Goal: Task Accomplishment & Management: Complete application form

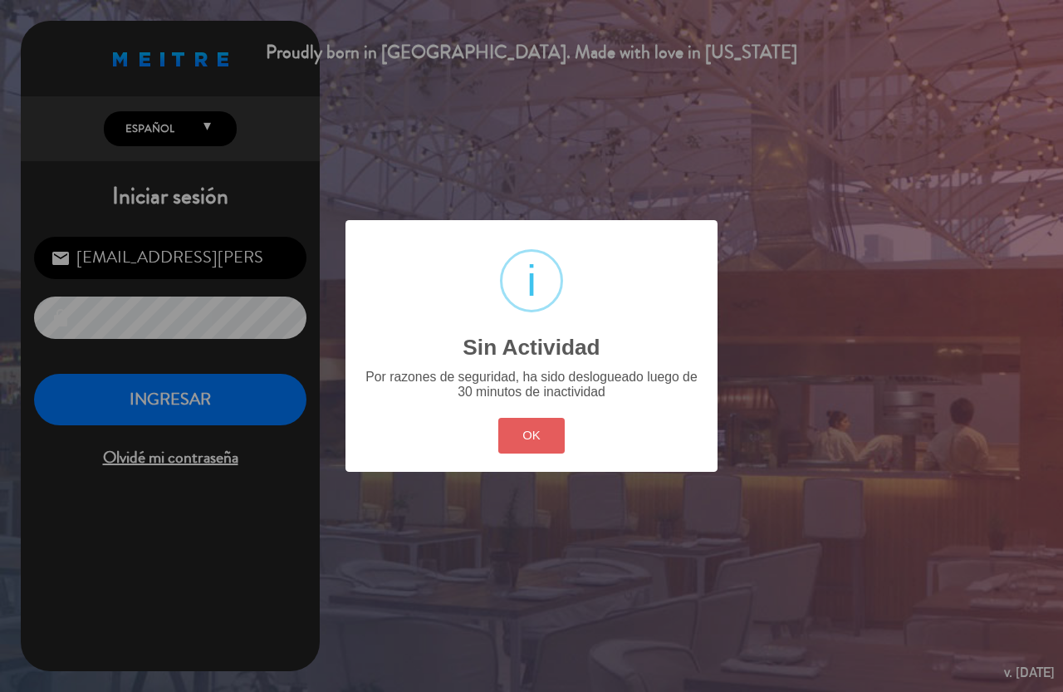
click at [543, 439] on button "OK" at bounding box center [531, 436] width 67 height 36
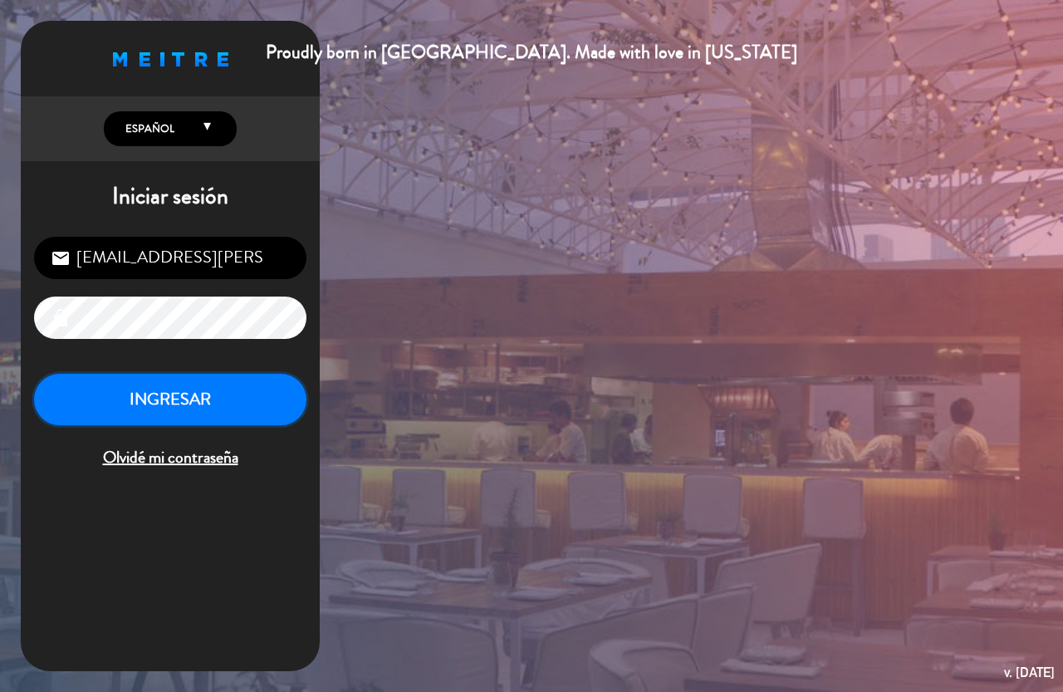
click at [149, 377] on button "INGRESAR" at bounding box center [170, 400] width 272 height 52
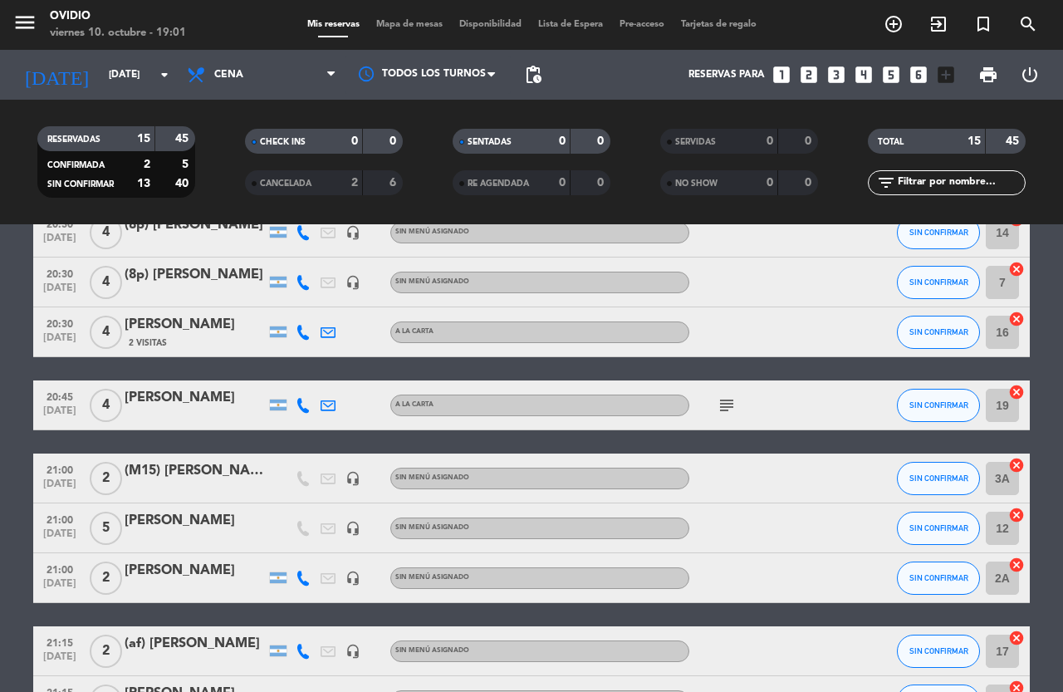
scroll to position [498, 0]
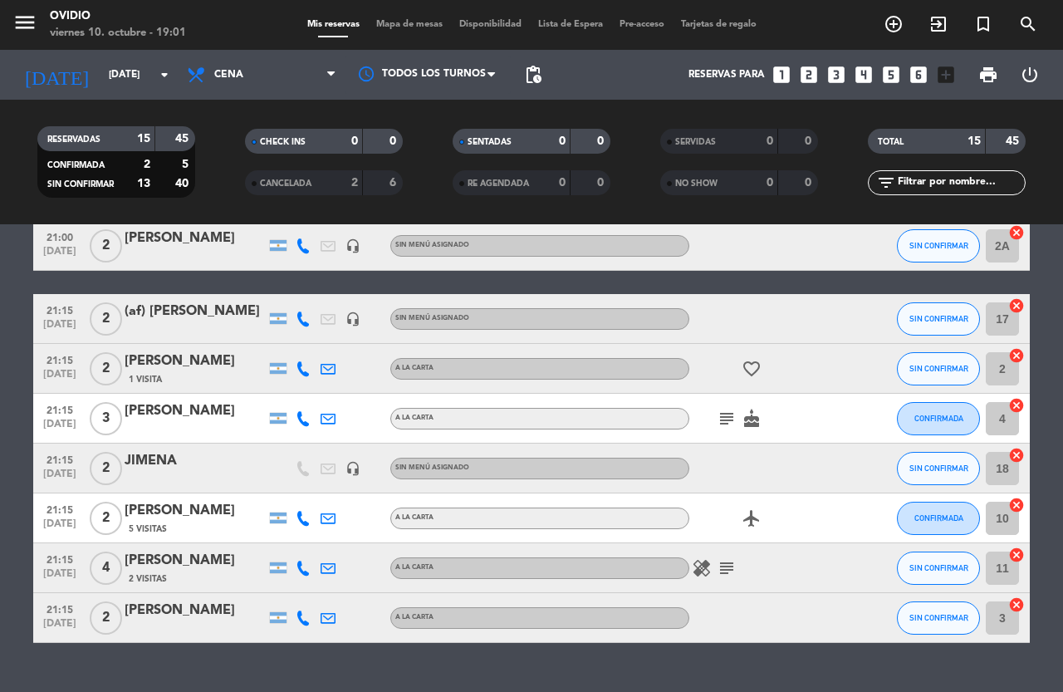
click at [731, 570] on icon "subject" at bounding box center [726, 568] width 20 height 20
click at [751, 511] on icon "airplanemode_active" at bounding box center [751, 518] width 20 height 20
click at [718, 421] on icon "subject" at bounding box center [726, 418] width 20 height 20
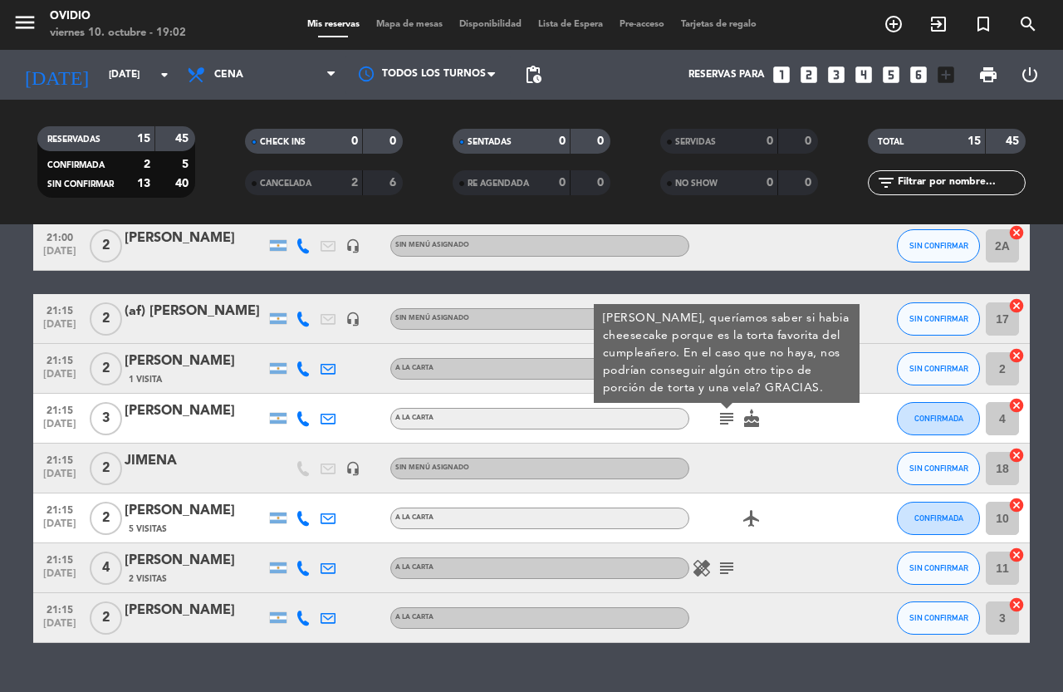
click at [718, 421] on icon "subject" at bounding box center [726, 418] width 20 height 20
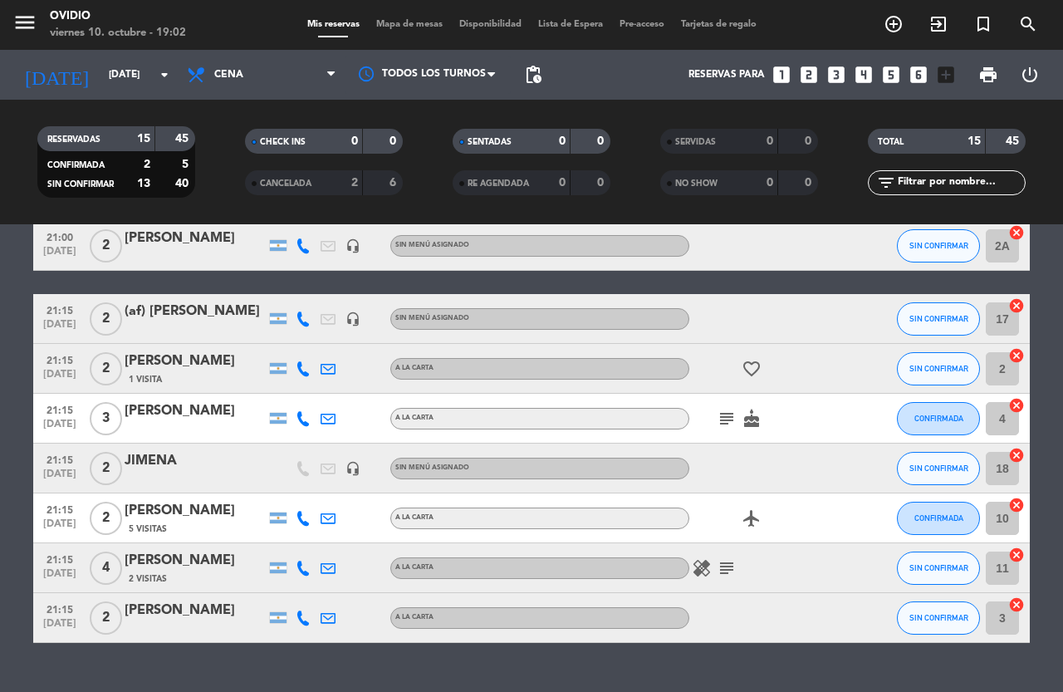
click at [750, 370] on icon "favorite_border" at bounding box center [751, 369] width 20 height 20
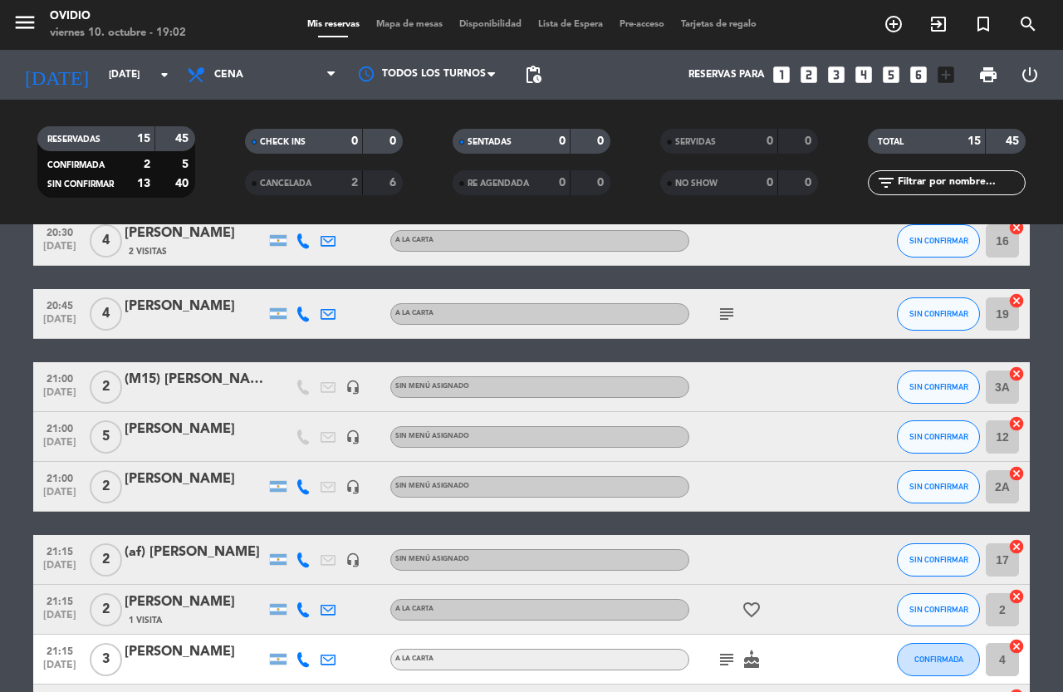
scroll to position [249, 0]
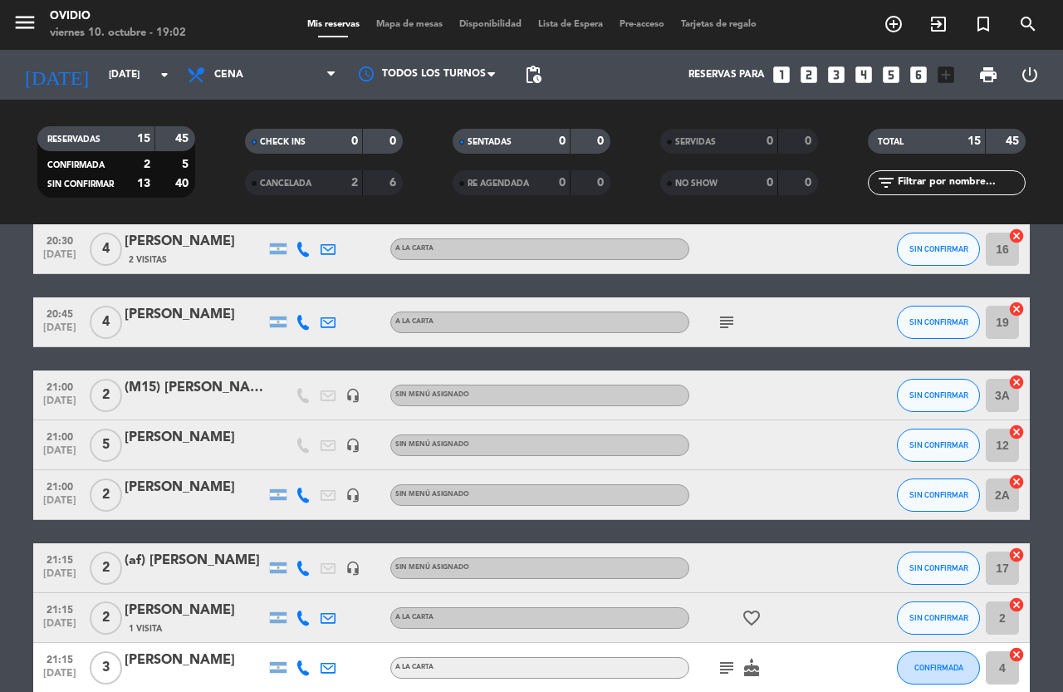
click at [721, 320] on icon "subject" at bounding box center [726, 322] width 20 height 20
click at [722, 320] on icon "subject" at bounding box center [726, 322] width 20 height 20
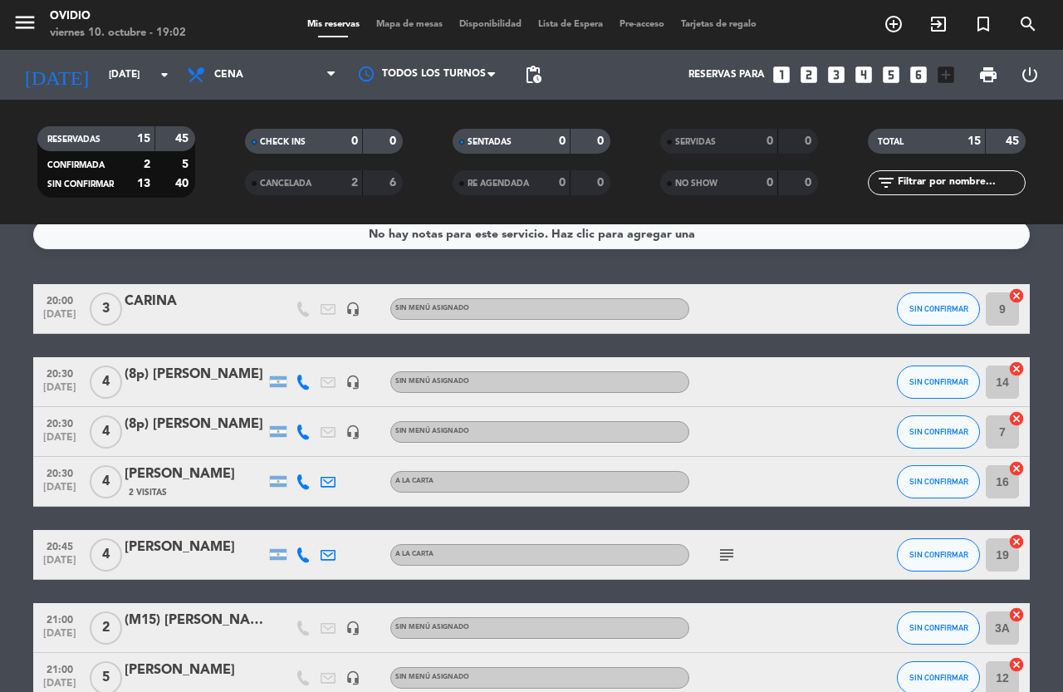
scroll to position [0, 0]
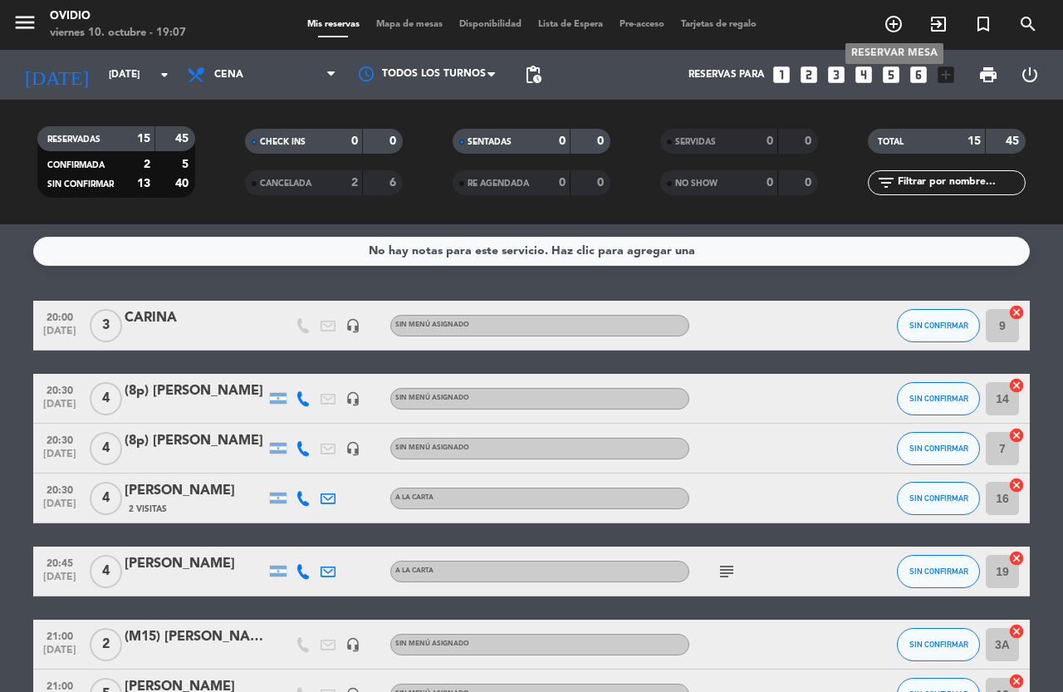
click at [896, 24] on icon "add_circle_outline" at bounding box center [893, 24] width 20 height 20
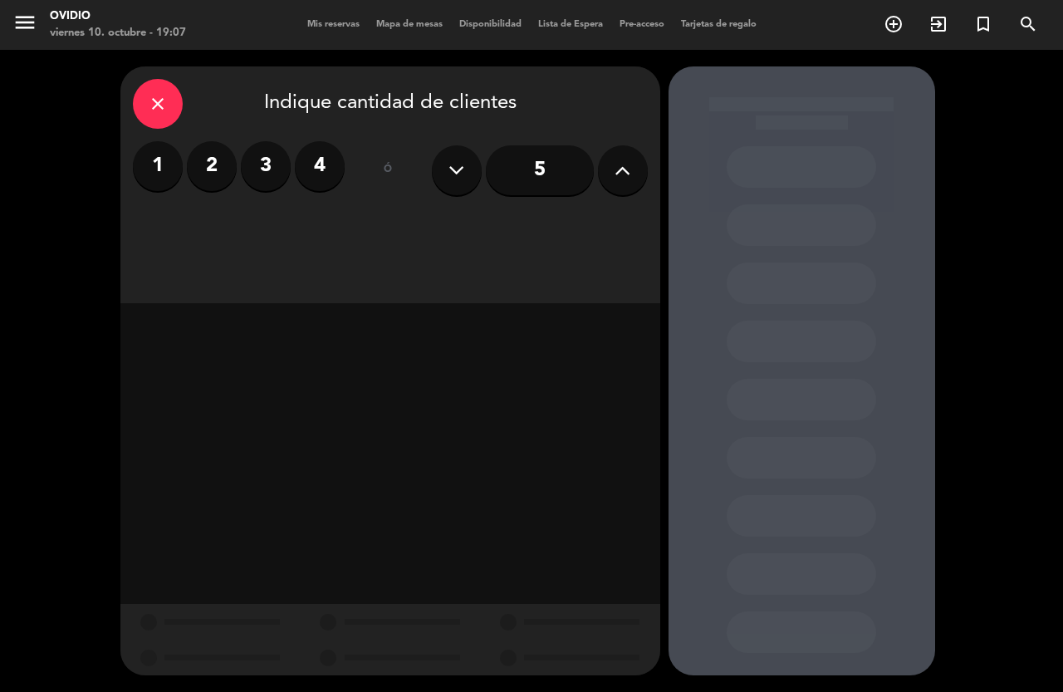
click at [633, 177] on button at bounding box center [623, 170] width 50 height 50
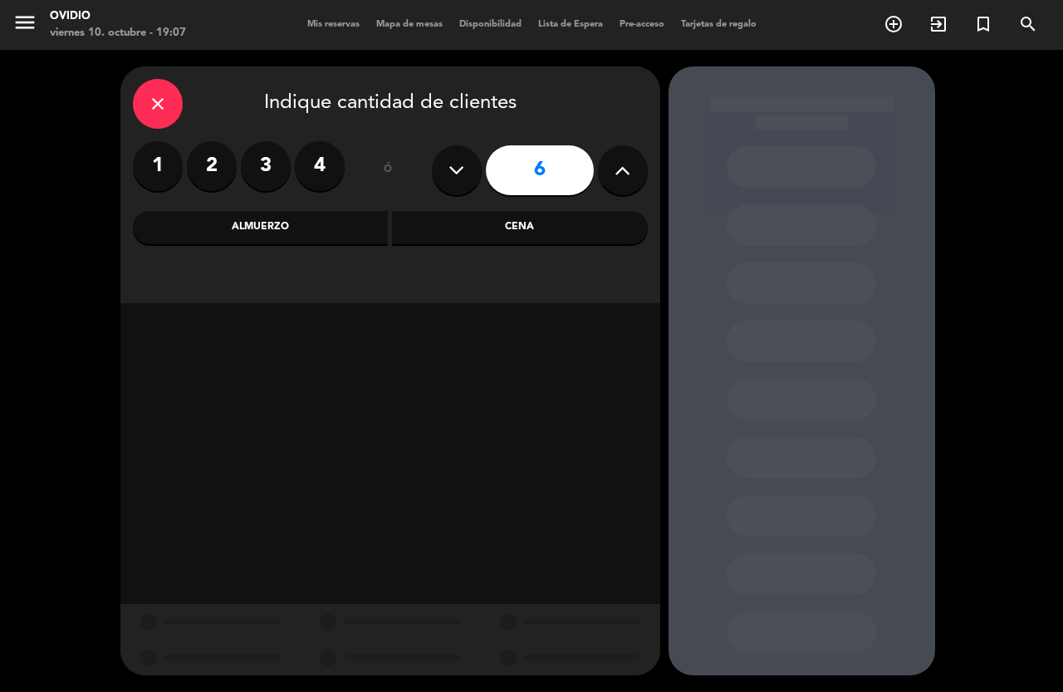
click at [550, 175] on input "6" at bounding box center [540, 170] width 108 height 50
click at [480, 224] on div "Cena" at bounding box center [520, 227] width 256 height 33
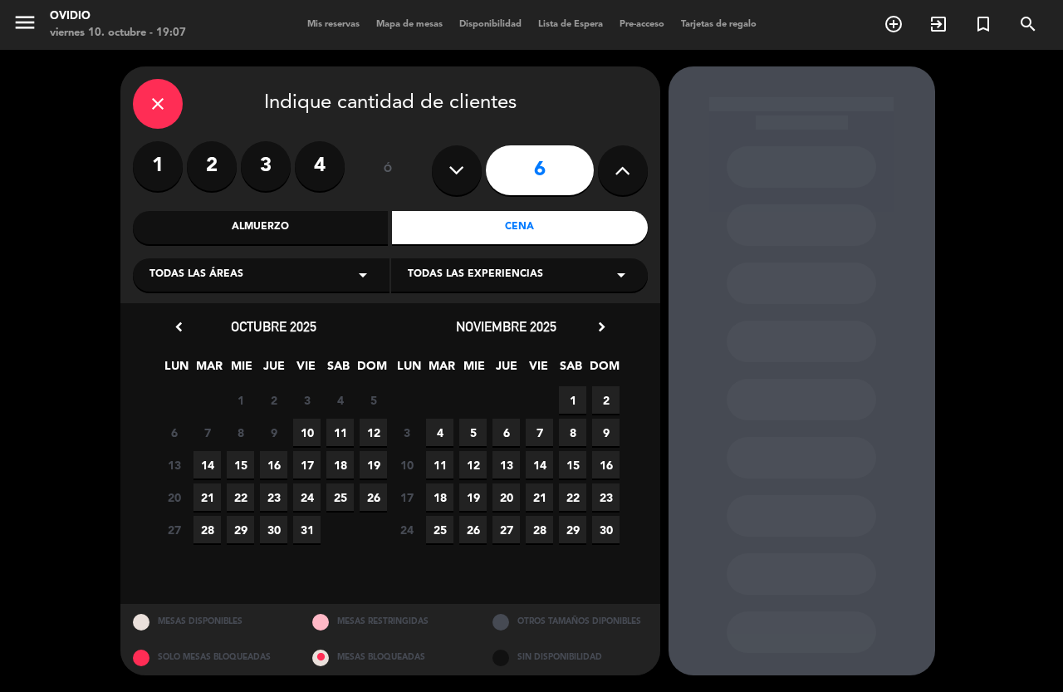
click at [308, 441] on span "10" at bounding box center [306, 431] width 27 height 27
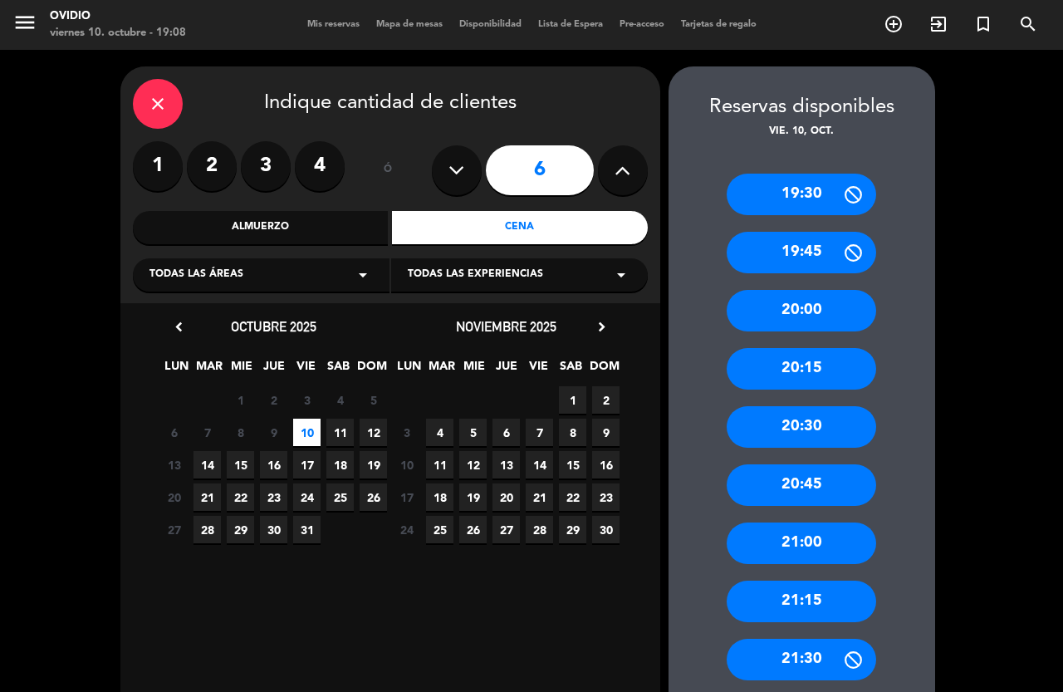
click at [758, 602] on div "21:15" at bounding box center [800, 601] width 149 height 42
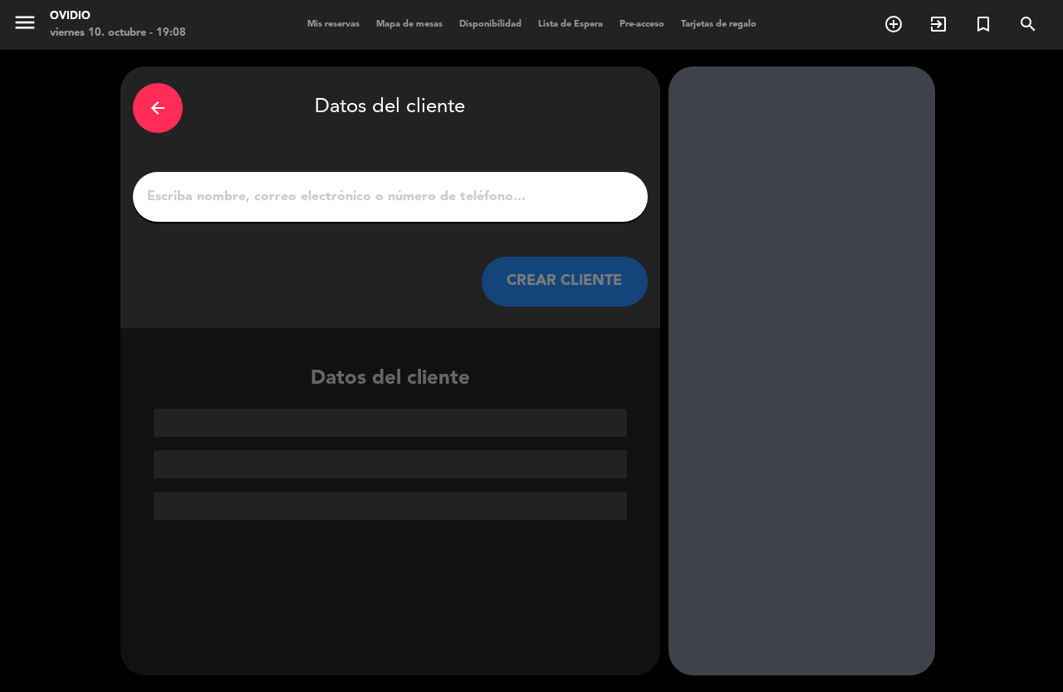
click at [177, 217] on div at bounding box center [390, 197] width 515 height 50
click at [186, 208] on input "1" at bounding box center [390, 196] width 490 height 23
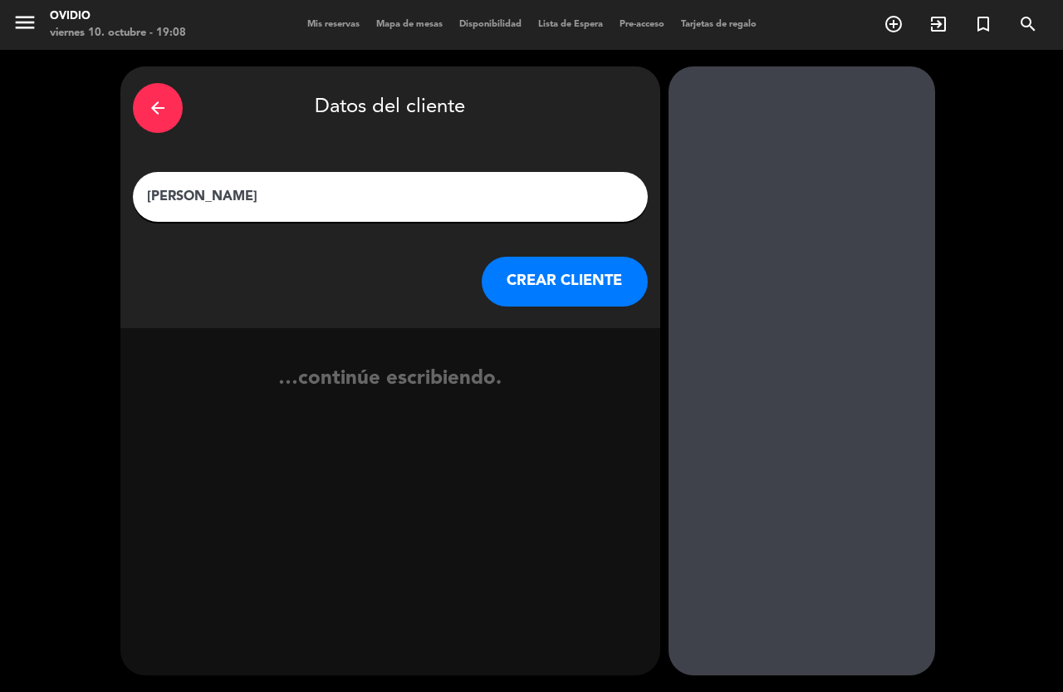
type input "[PERSON_NAME]"
click at [529, 273] on button "CREAR CLIENTE" at bounding box center [565, 282] width 166 height 50
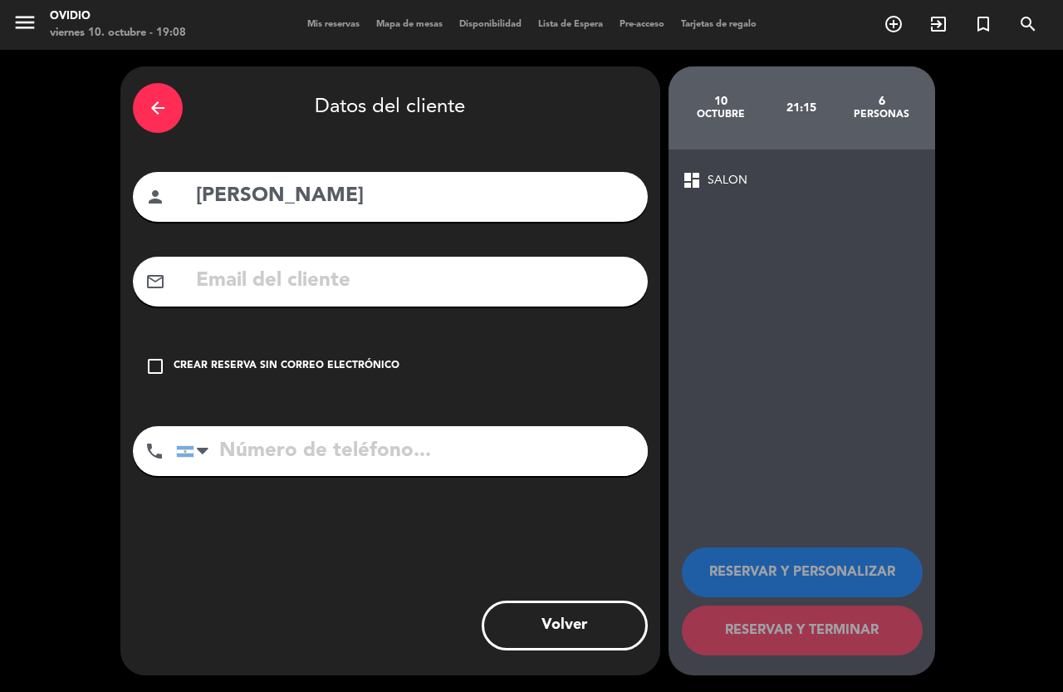
click at [169, 373] on div "check_box_outline_blank Crear reserva sin correo electrónico" at bounding box center [390, 366] width 515 height 50
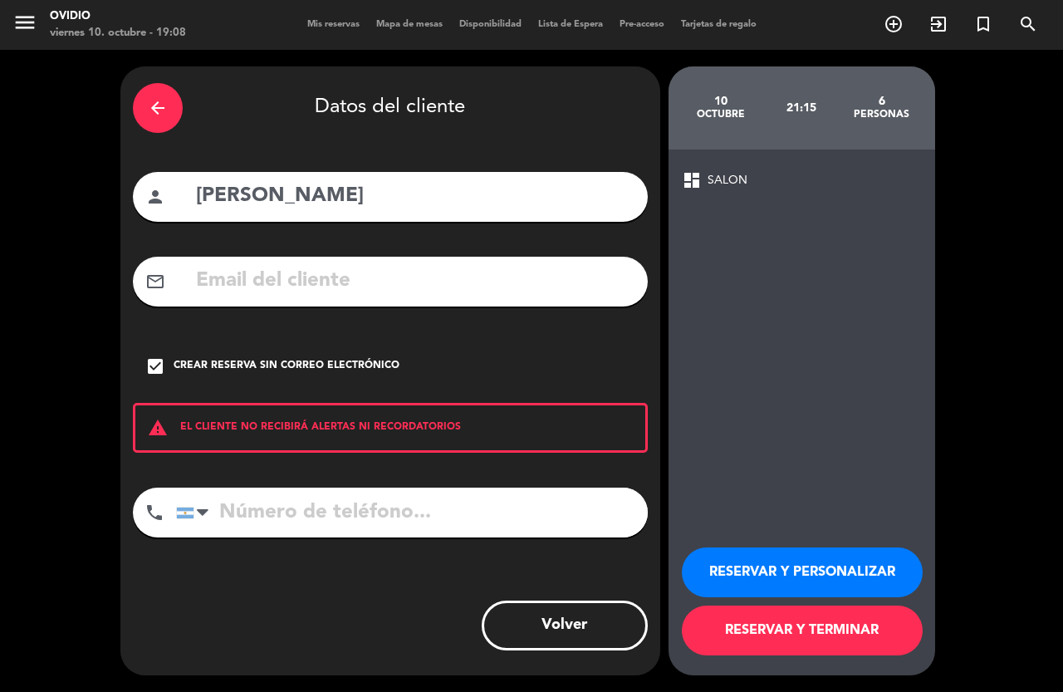
click at [759, 623] on button "RESERVAR Y TERMINAR" at bounding box center [802, 630] width 241 height 50
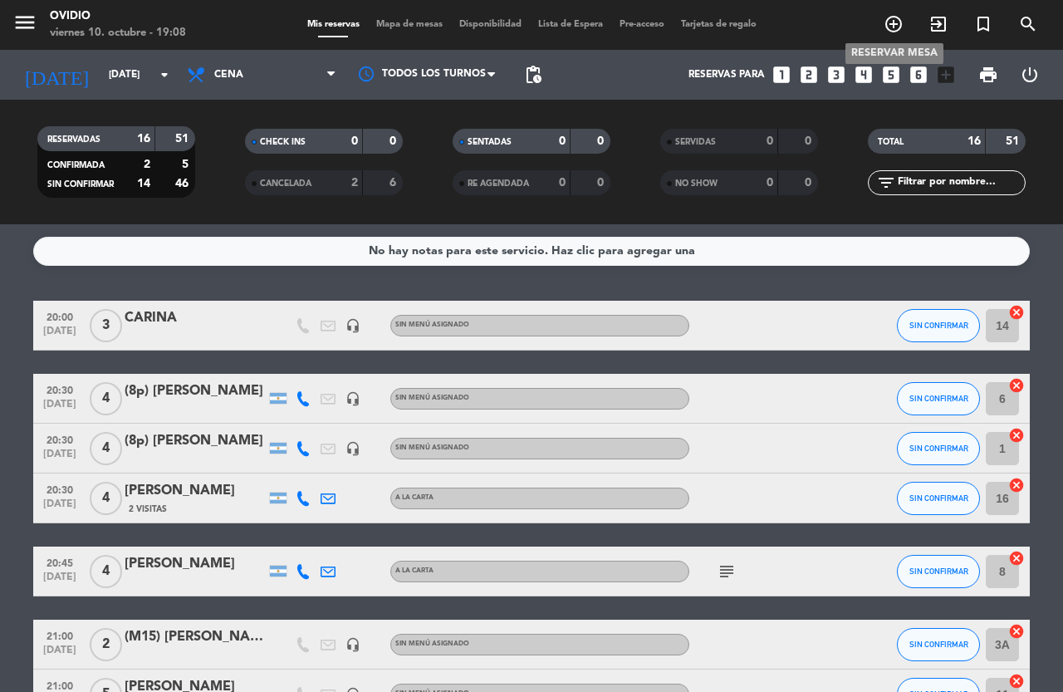
click at [892, 19] on icon "add_circle_outline" at bounding box center [893, 24] width 20 height 20
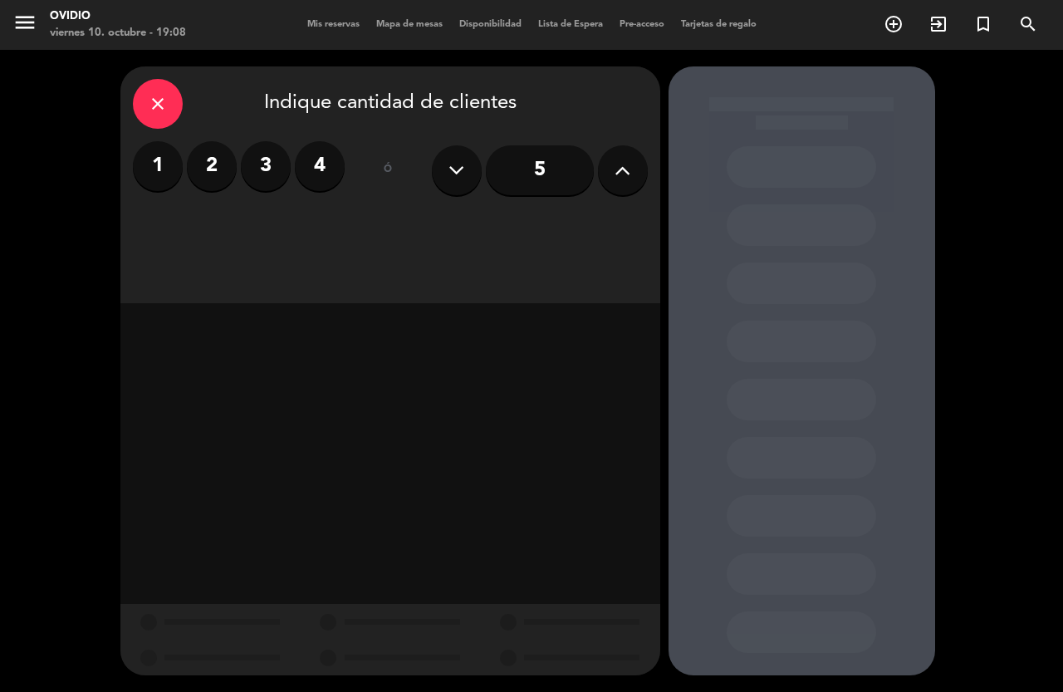
click at [538, 192] on input "5" at bounding box center [540, 170] width 108 height 50
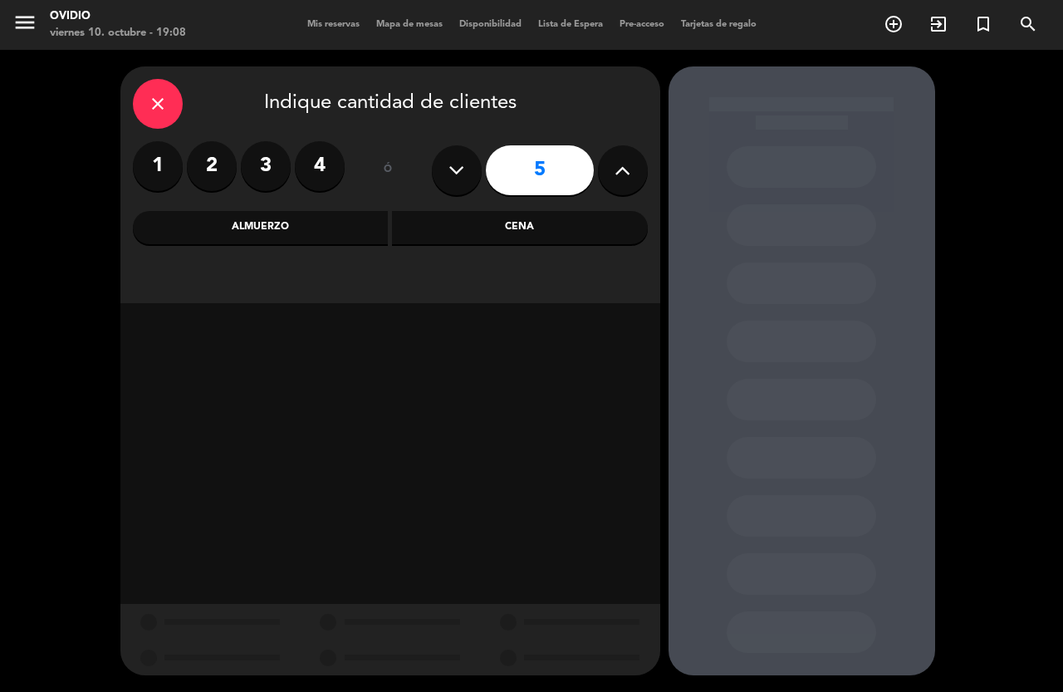
click at [466, 232] on div "Cena" at bounding box center [520, 227] width 256 height 33
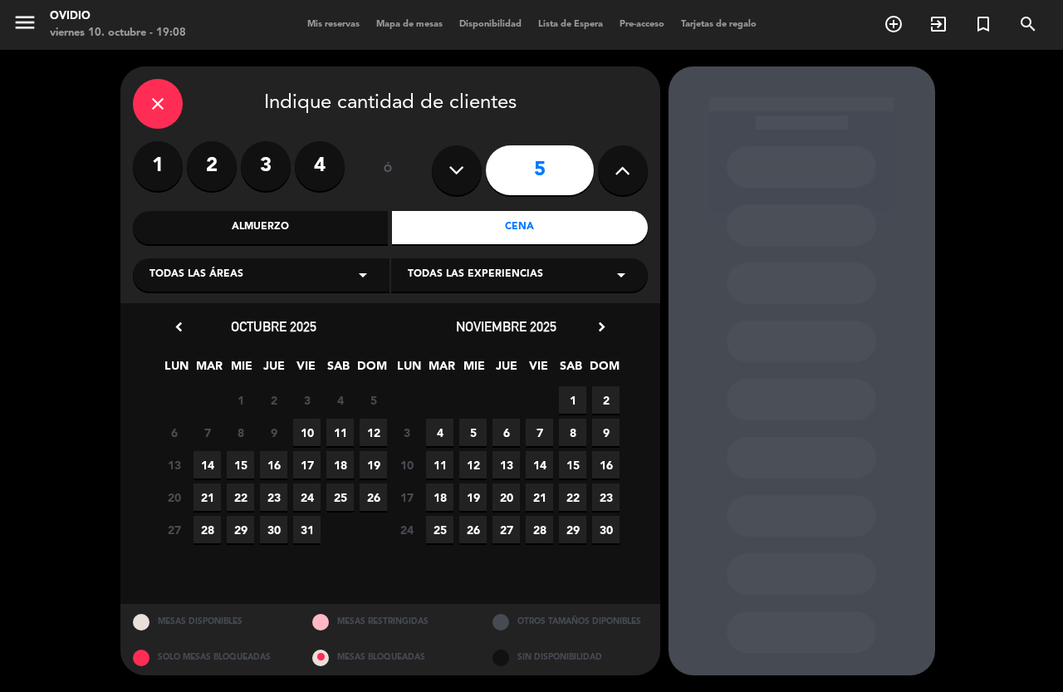
click at [305, 424] on span "10" at bounding box center [306, 431] width 27 height 27
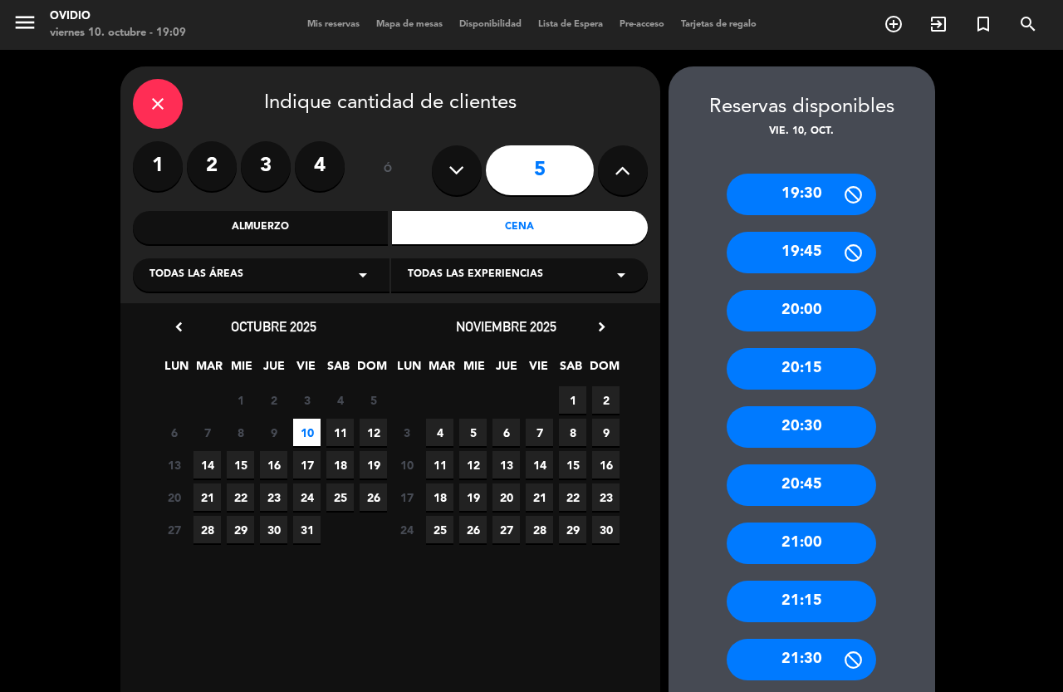
click at [817, 547] on div "21:00" at bounding box center [800, 543] width 149 height 42
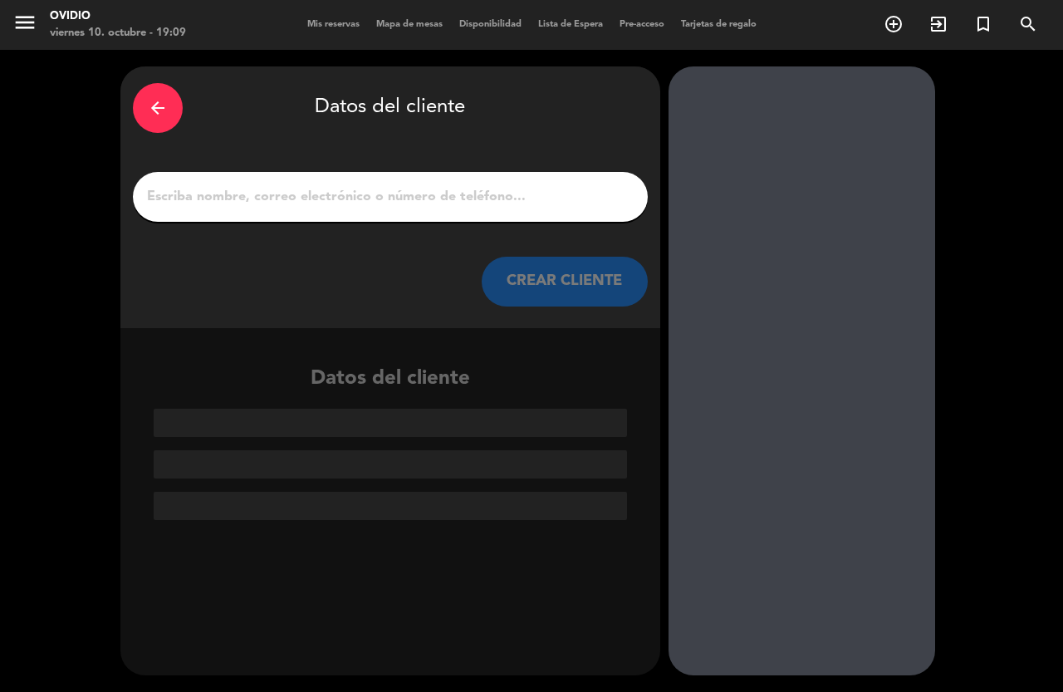
click at [308, 215] on div at bounding box center [390, 197] width 515 height 50
click at [317, 208] on input "1" at bounding box center [390, 196] width 490 height 23
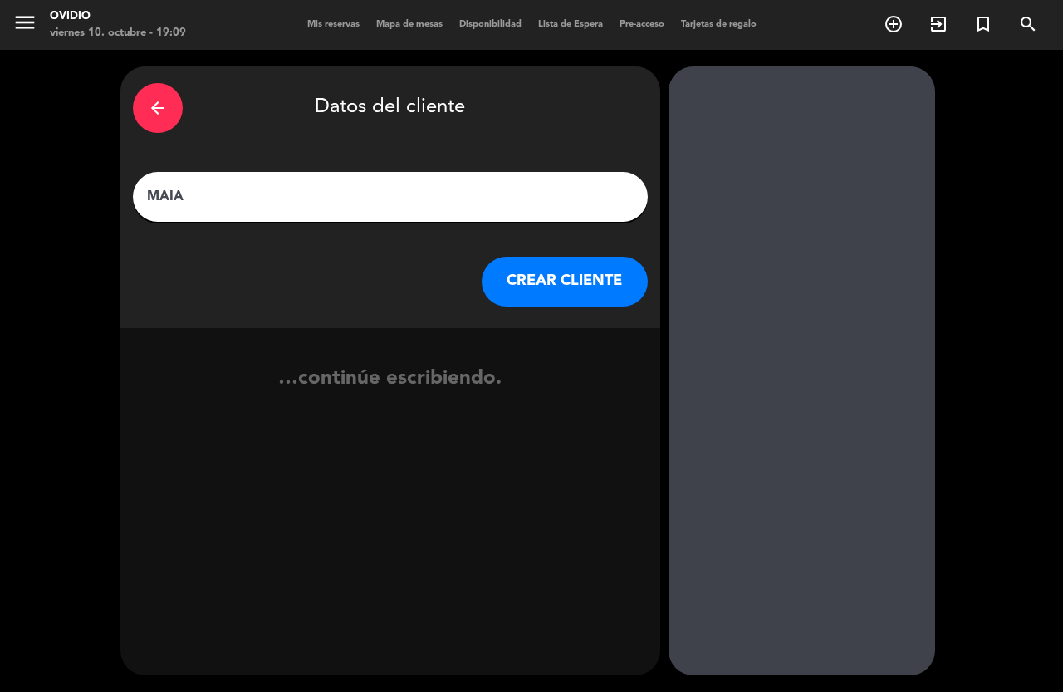
type input "MAIA"
click at [579, 291] on button "CREAR CLIENTE" at bounding box center [565, 282] width 166 height 50
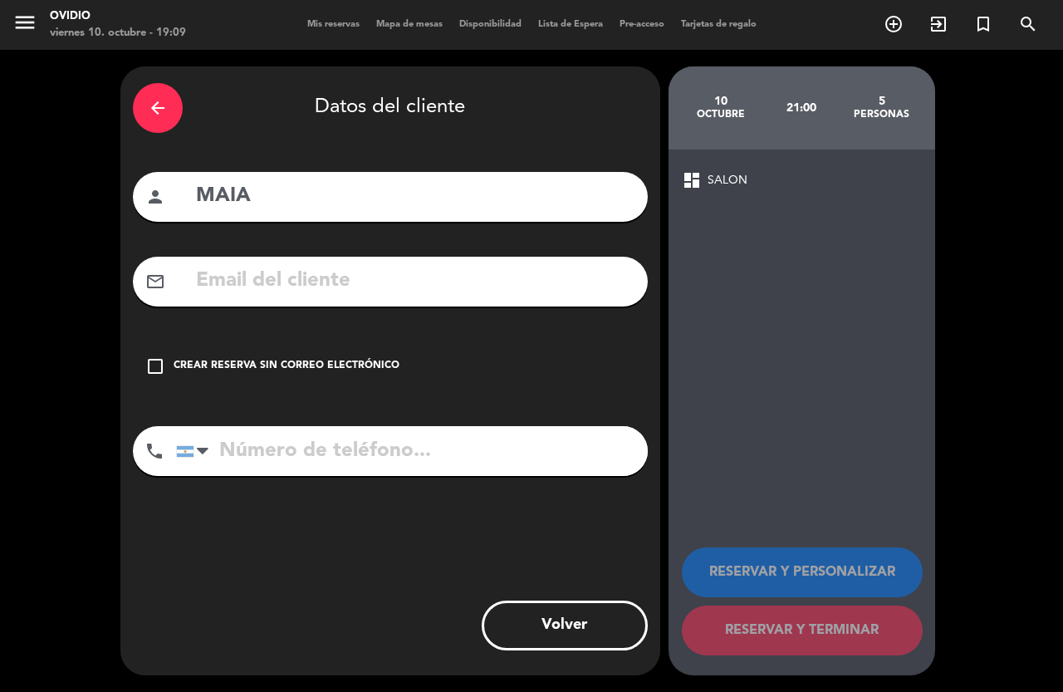
click at [162, 368] on icon "check_box_outline_blank" at bounding box center [155, 366] width 20 height 20
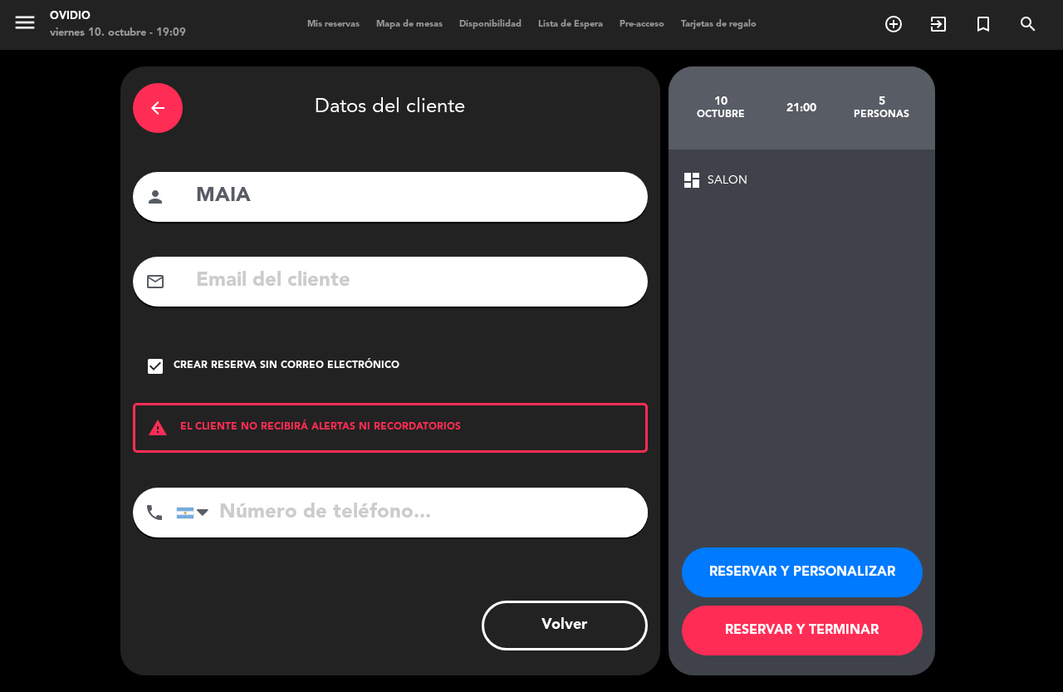
click at [781, 639] on button "RESERVAR Y TERMINAR" at bounding box center [802, 630] width 241 height 50
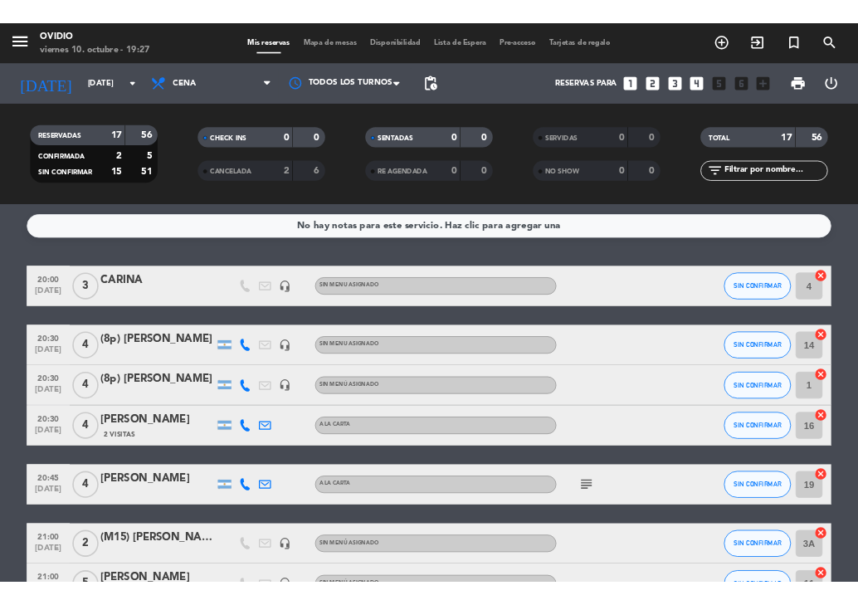
scroll to position [166, 0]
